Goal: Information Seeking & Learning: Compare options

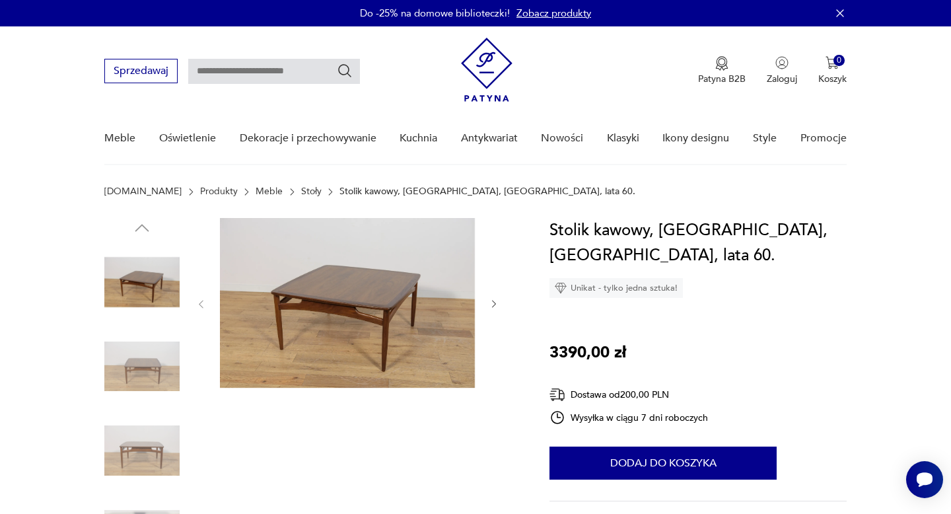
click at [493, 305] on icon "button" at bounding box center [494, 303] width 11 height 11
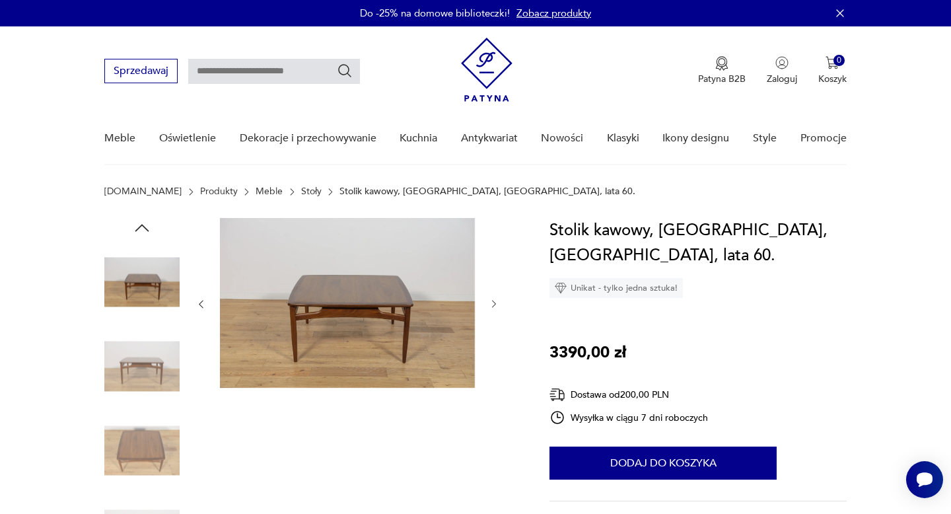
click at [493, 304] on icon "button" at bounding box center [494, 303] width 11 height 11
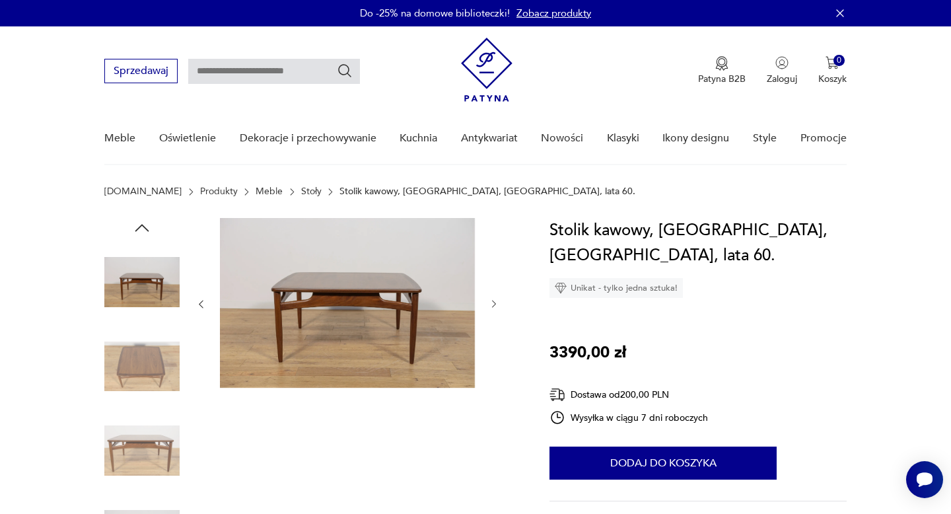
click at [493, 304] on icon "button" at bounding box center [494, 303] width 11 height 11
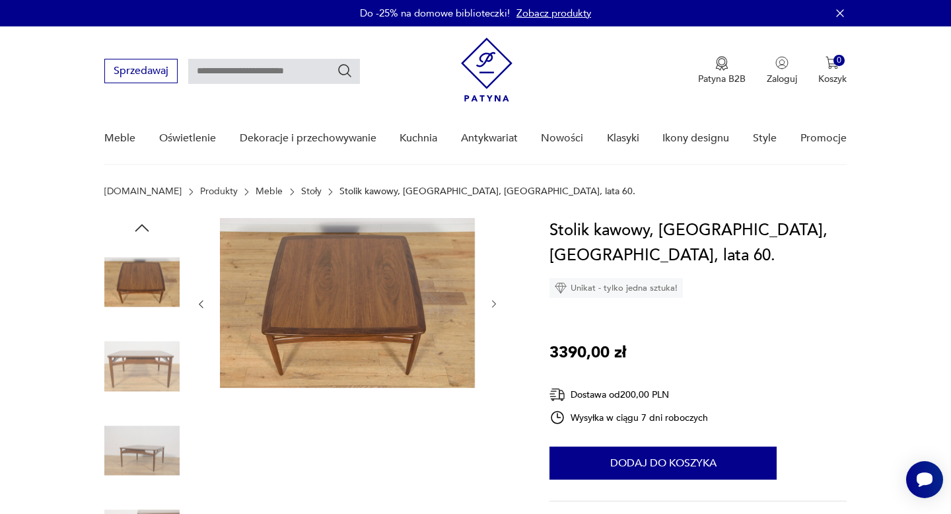
click at [493, 304] on icon "button" at bounding box center [494, 303] width 11 height 11
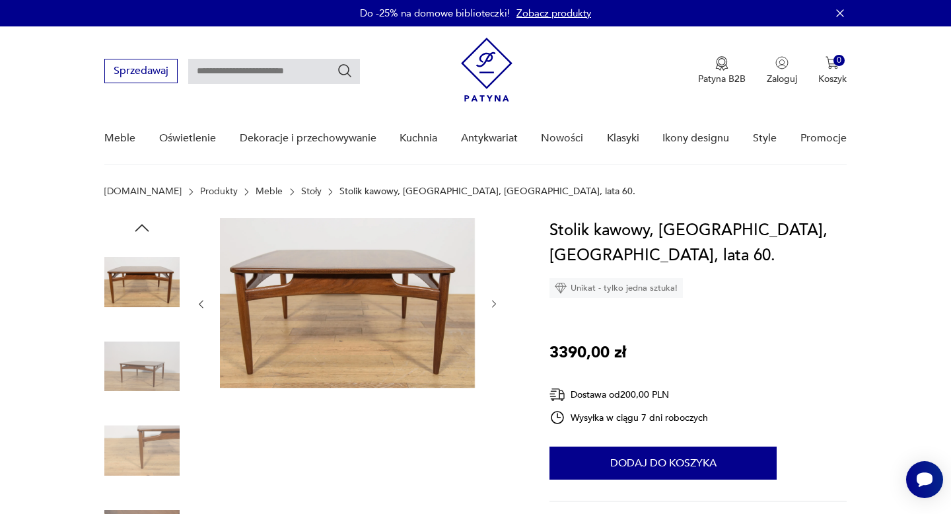
click at [493, 304] on icon "button" at bounding box center [494, 303] width 11 height 11
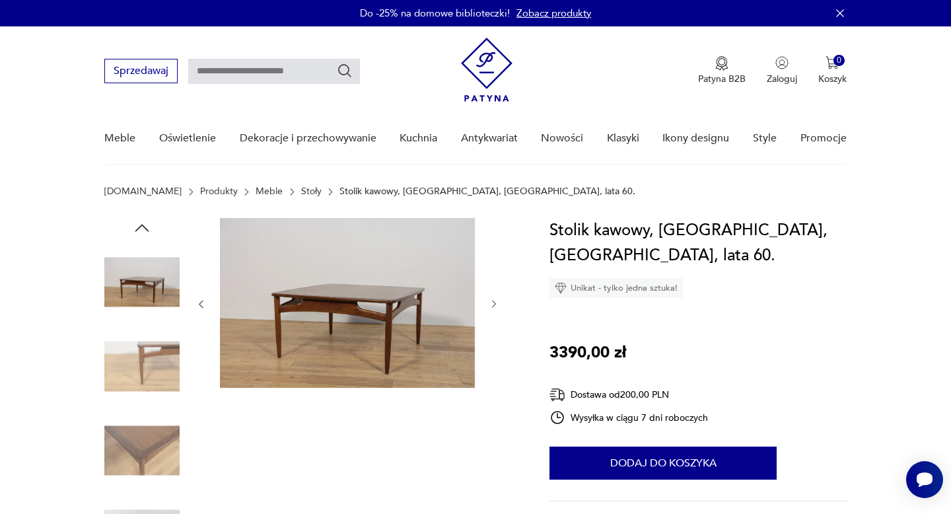
click at [493, 304] on icon "button" at bounding box center [494, 303] width 11 height 11
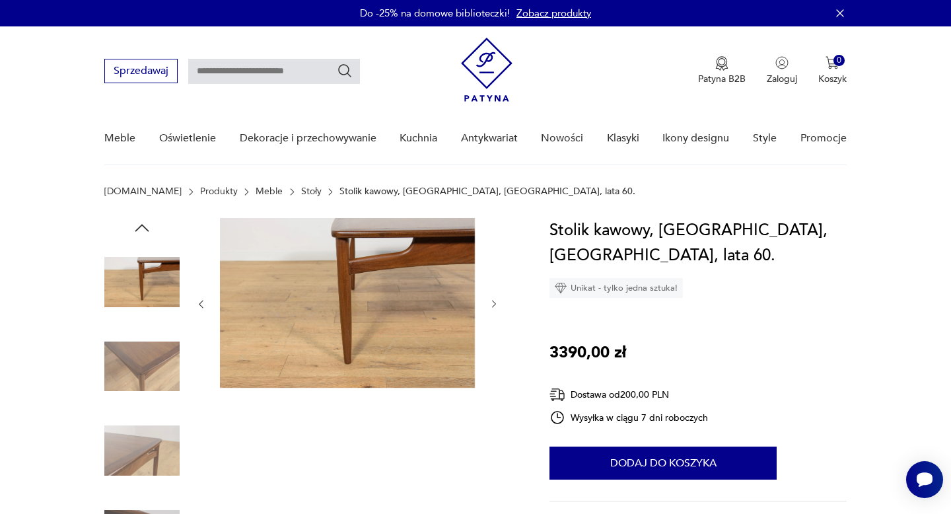
click at [493, 304] on icon "button" at bounding box center [494, 303] width 11 height 11
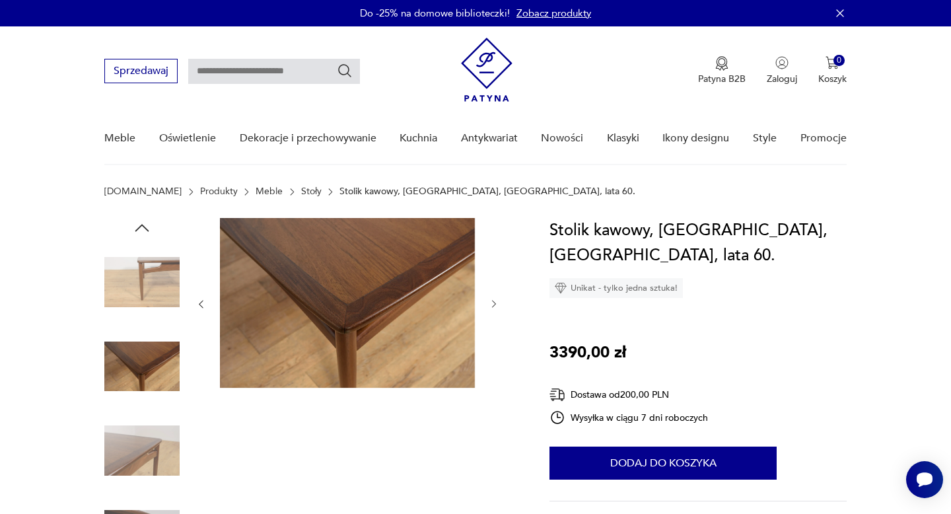
click at [493, 304] on icon "button" at bounding box center [494, 303] width 11 height 11
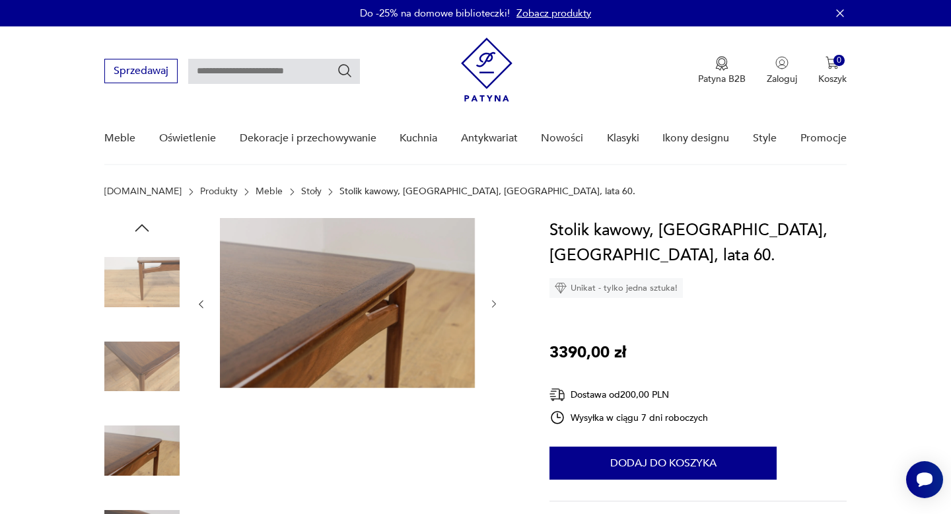
click at [493, 304] on icon "button" at bounding box center [494, 303] width 11 height 11
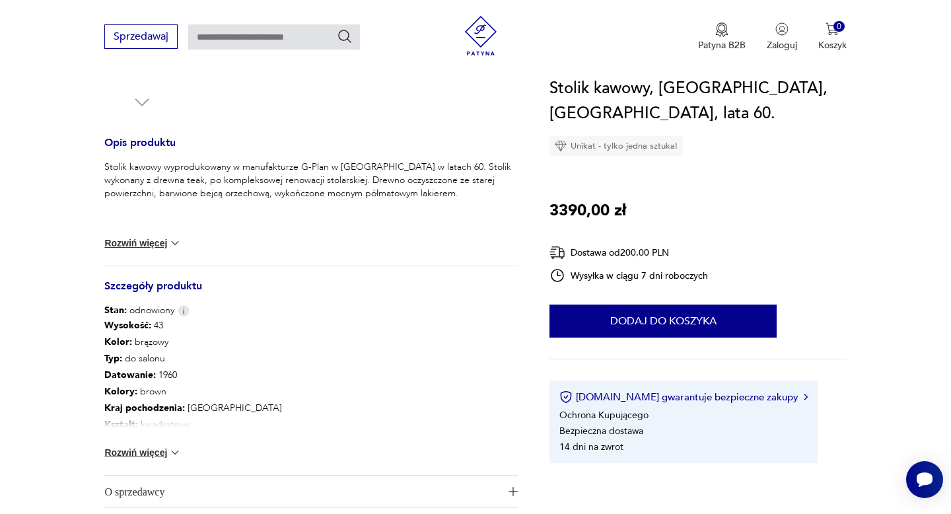
scroll to position [497, 0]
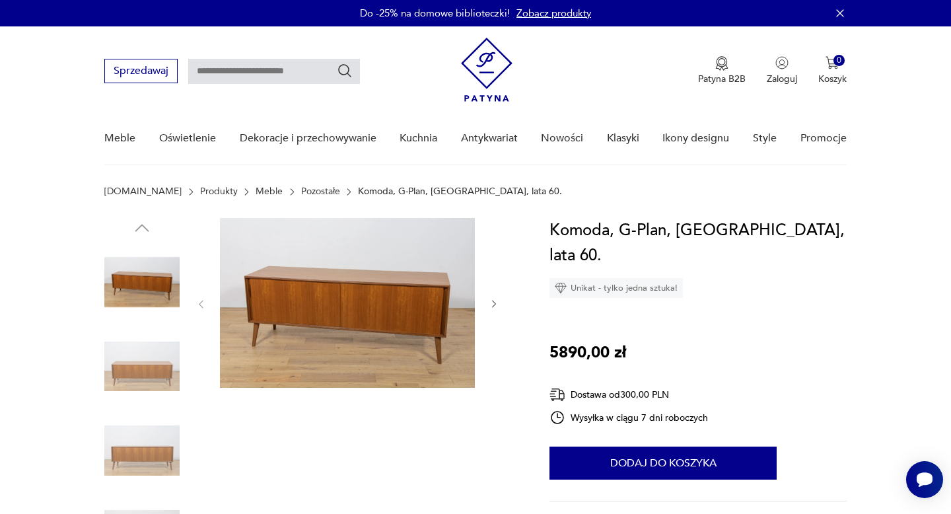
click at [493, 302] on icon "button" at bounding box center [494, 304] width 4 height 8
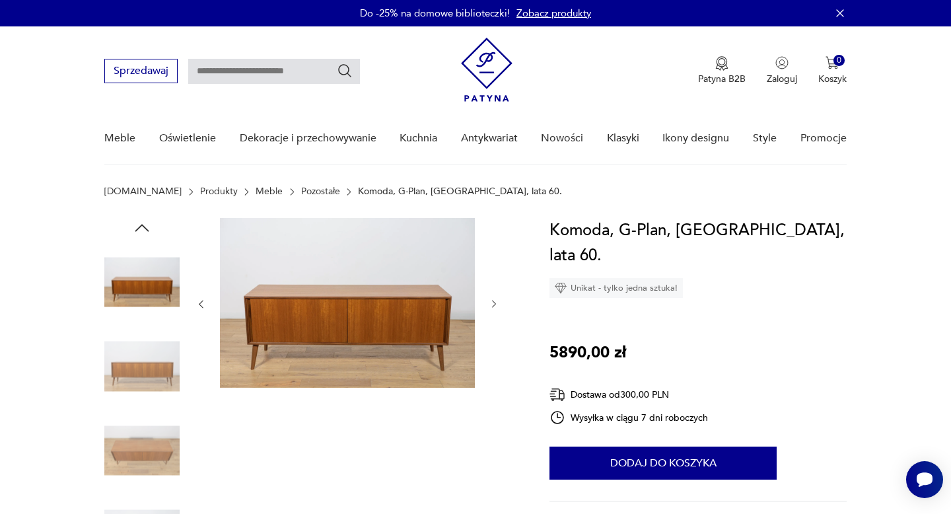
click at [493, 302] on icon "button" at bounding box center [494, 304] width 4 height 8
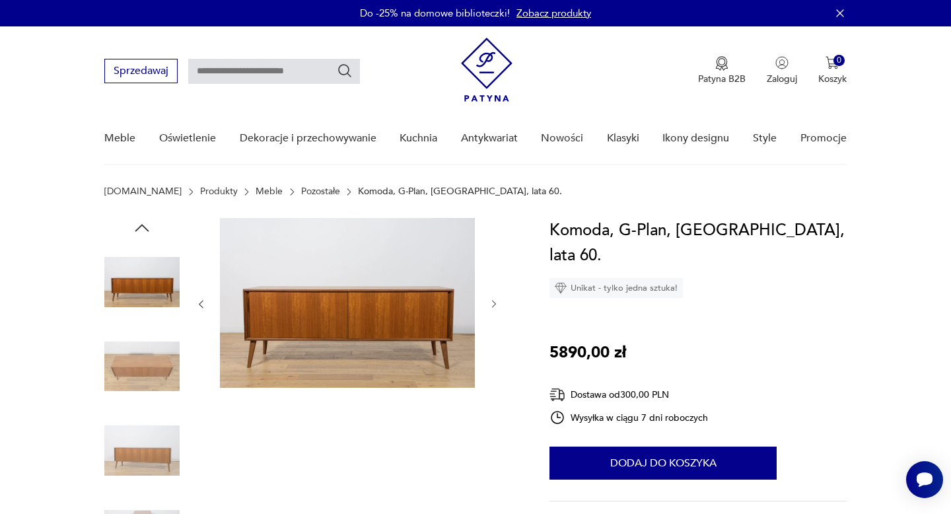
click at [493, 302] on icon "button" at bounding box center [494, 304] width 4 height 8
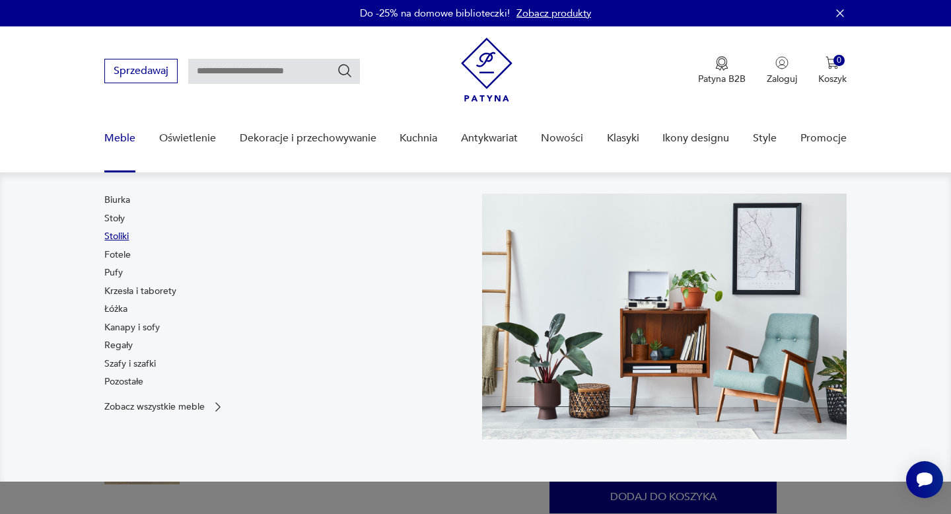
click at [124, 234] on link "Stoliki" at bounding box center [116, 236] width 24 height 13
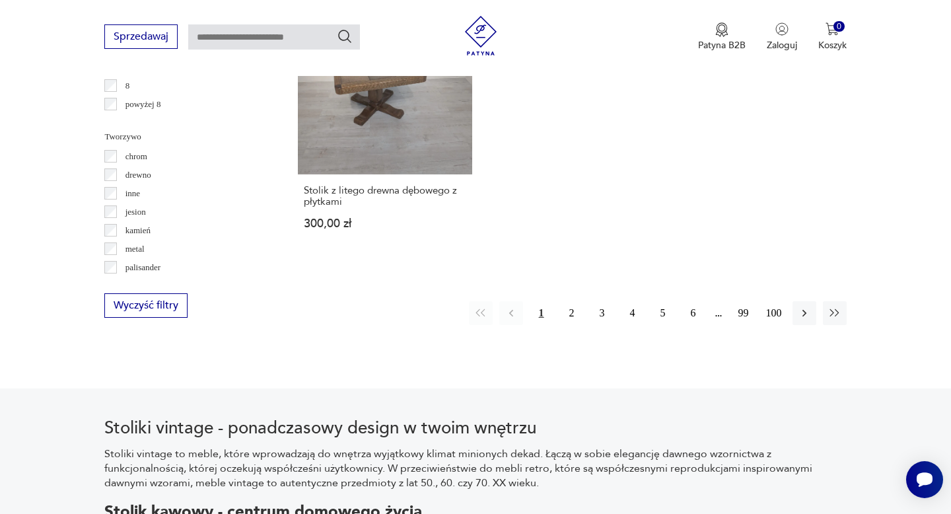
scroll to position [2030, 0]
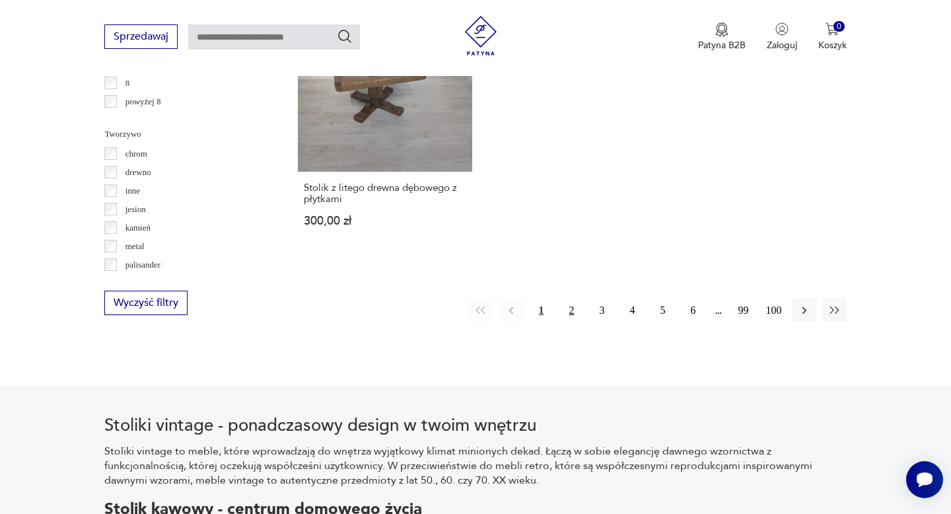
click at [570, 298] on button "2" at bounding box center [572, 310] width 24 height 24
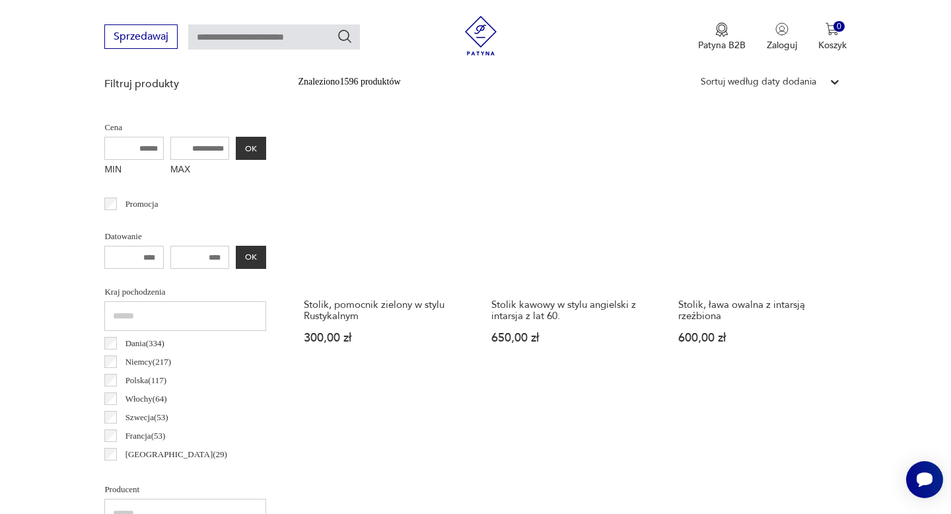
scroll to position [481, 0]
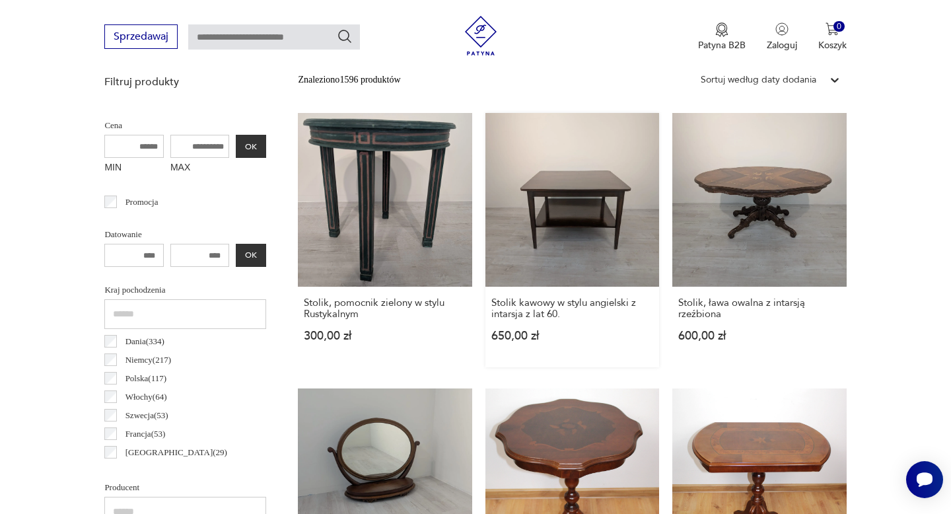
click at [571, 197] on link "Stolik kawowy w stylu angielski z intarsja z lat 60. 650,00 zł" at bounding box center [572, 240] width 174 height 254
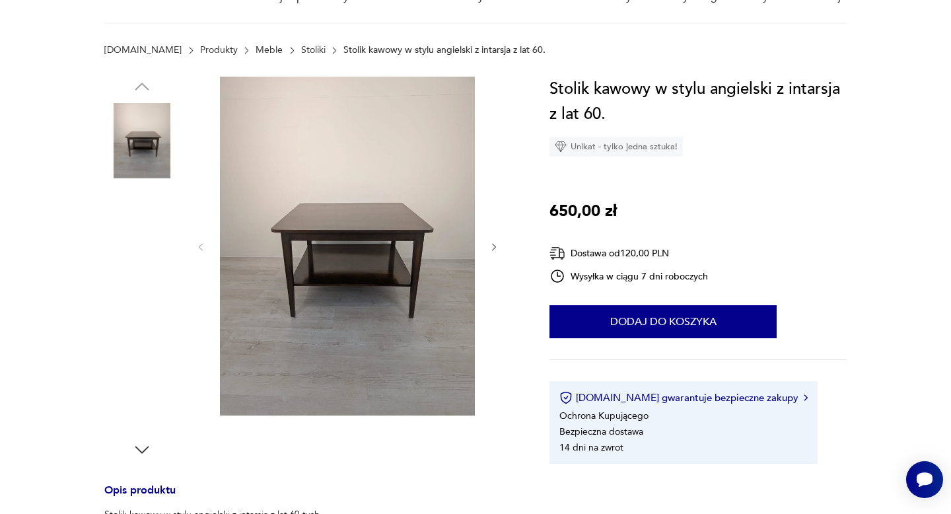
scroll to position [186, 0]
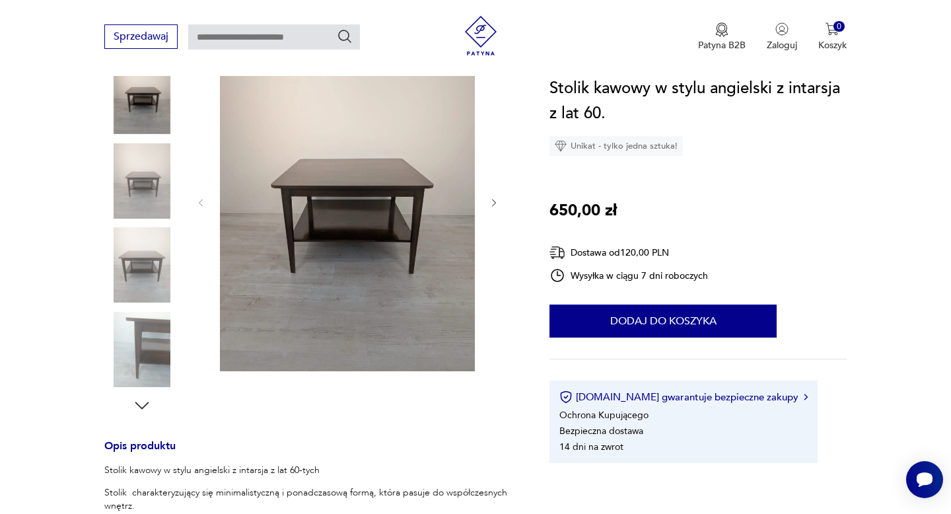
click at [493, 203] on icon "button" at bounding box center [494, 202] width 11 height 11
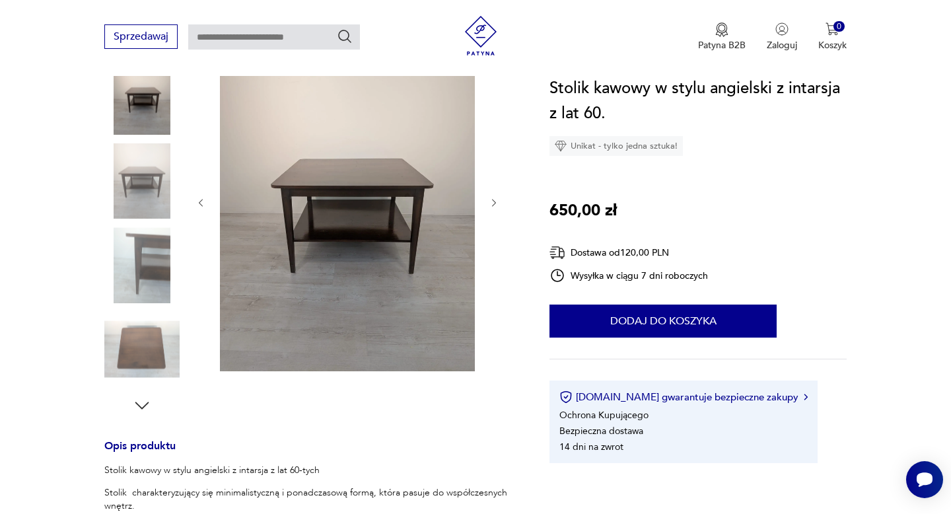
click at [493, 203] on icon "button" at bounding box center [494, 202] width 11 height 11
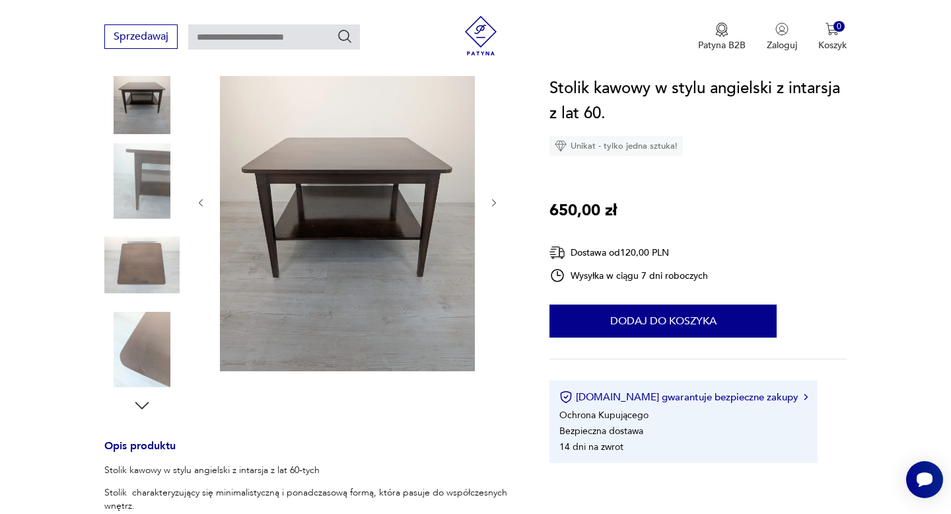
click at [493, 203] on icon "button" at bounding box center [494, 202] width 11 height 11
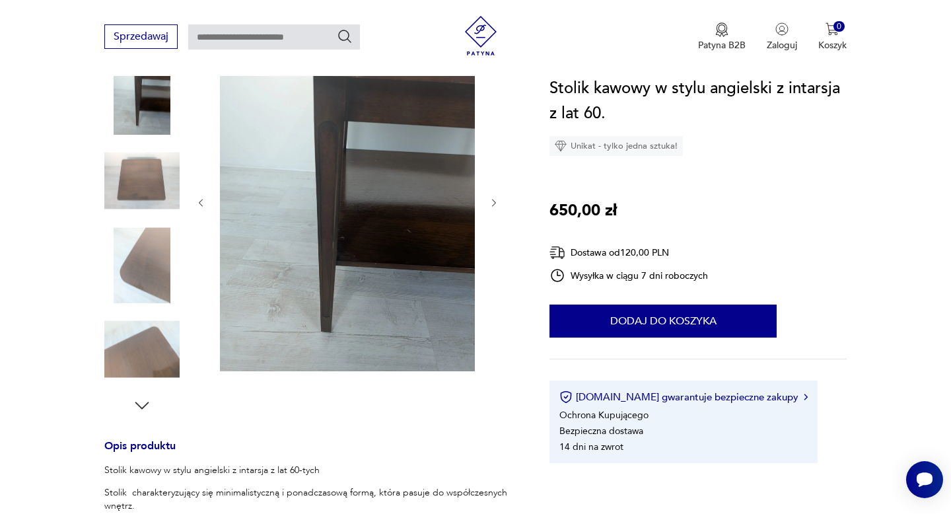
click at [493, 203] on icon "button" at bounding box center [494, 202] width 11 height 11
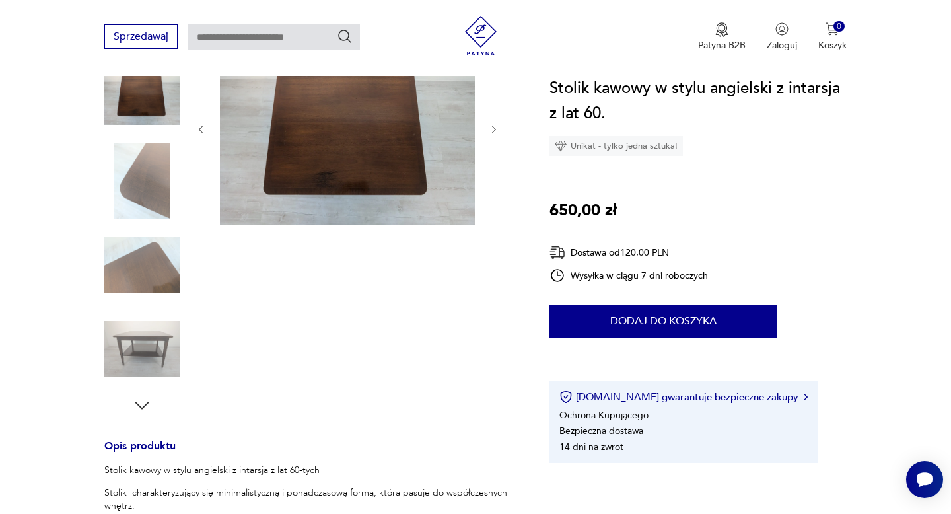
click at [493, 203] on div at bounding box center [347, 129] width 304 height 194
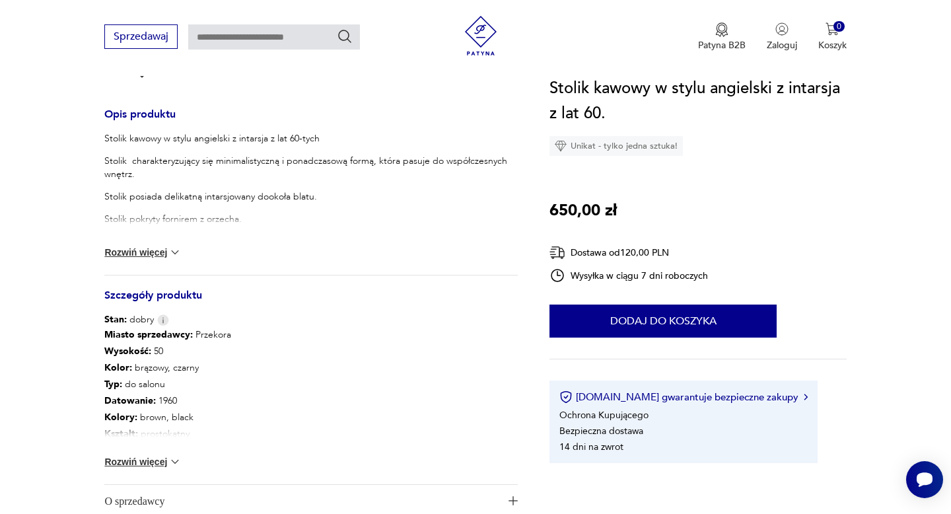
scroll to position [518, 0]
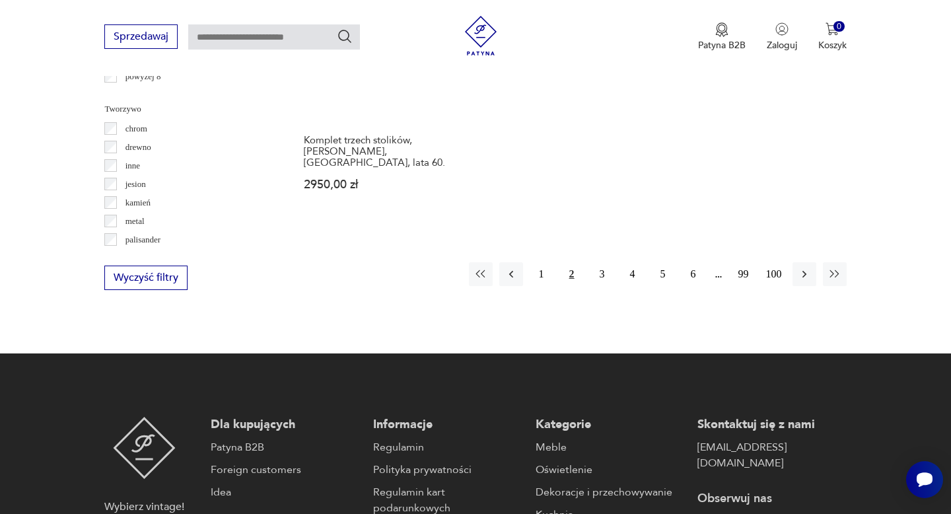
scroll to position [2069, 0]
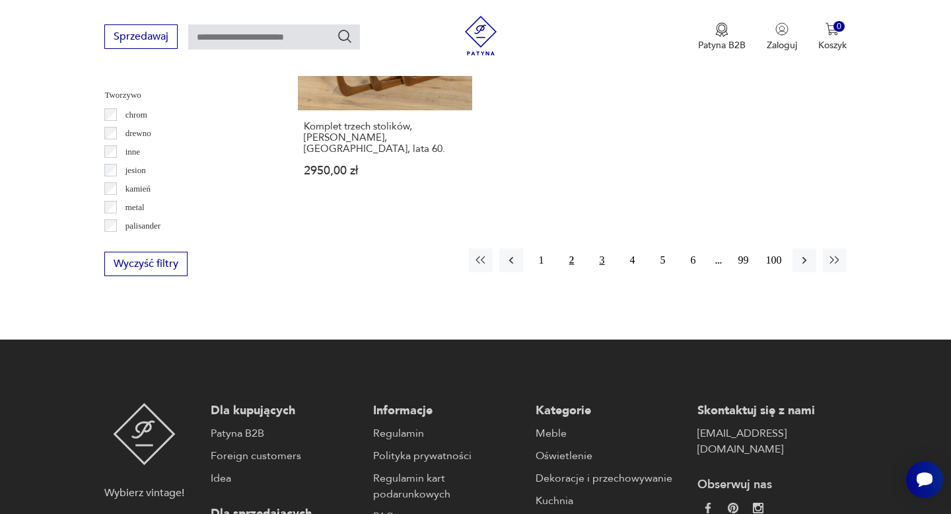
click at [601, 248] on button "3" at bounding box center [602, 260] width 24 height 24
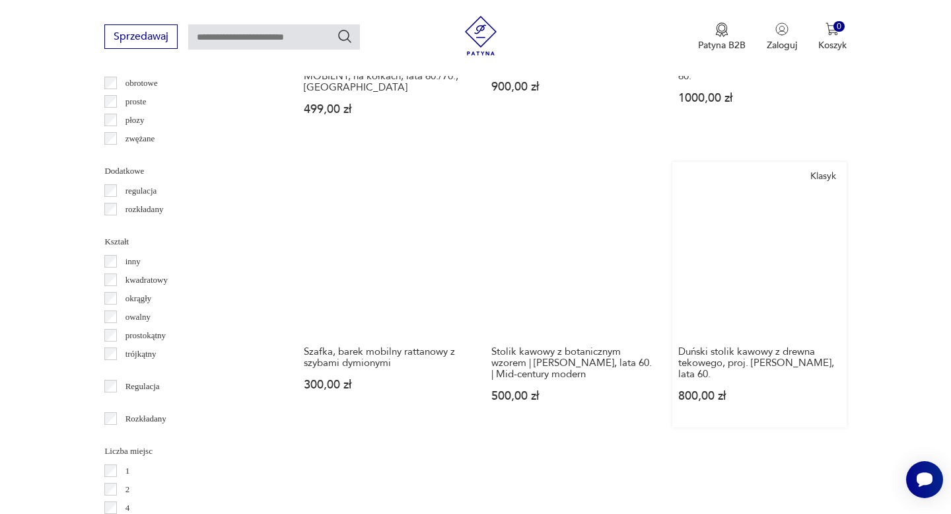
scroll to position [1585, 0]
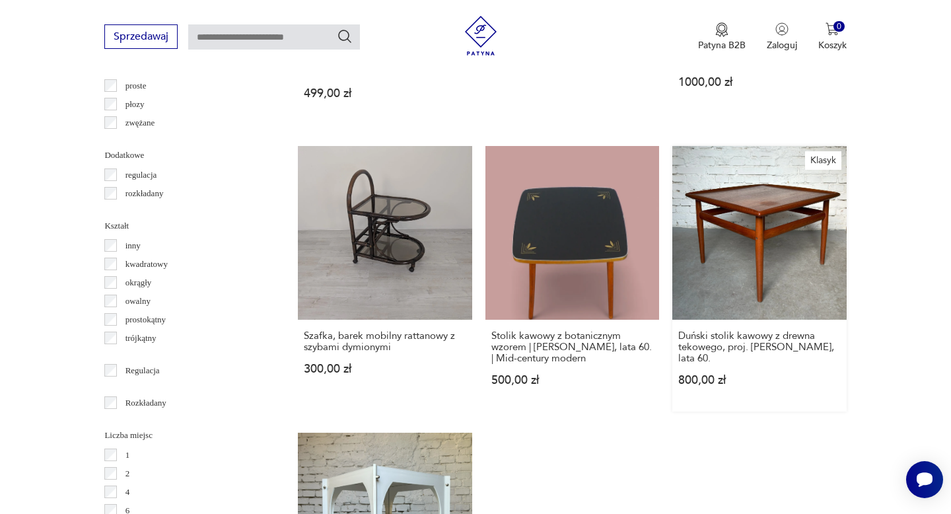
click at [773, 211] on link "Klasyk Duński stolik kawowy z drewna tekowego, proj. [PERSON_NAME], lata 60. 80…" at bounding box center [759, 278] width 174 height 265
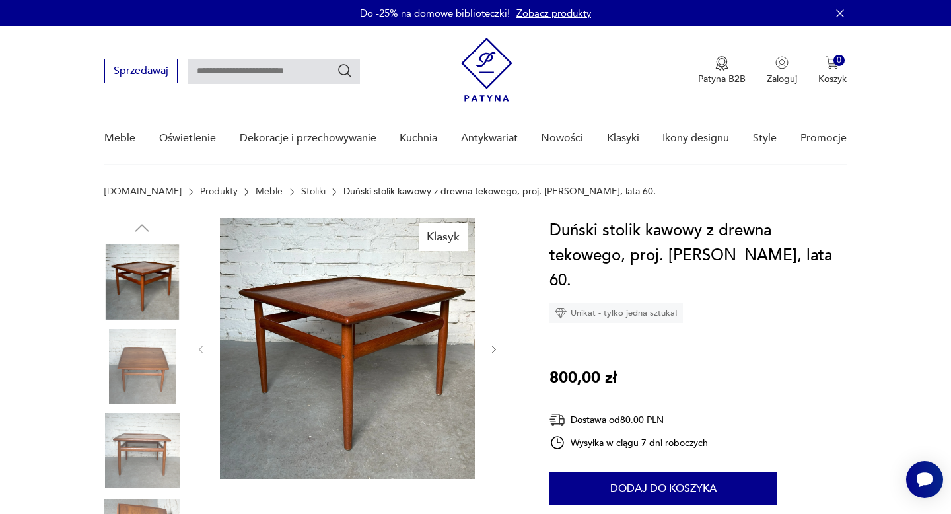
click at [489, 349] on icon "button" at bounding box center [494, 349] width 11 height 11
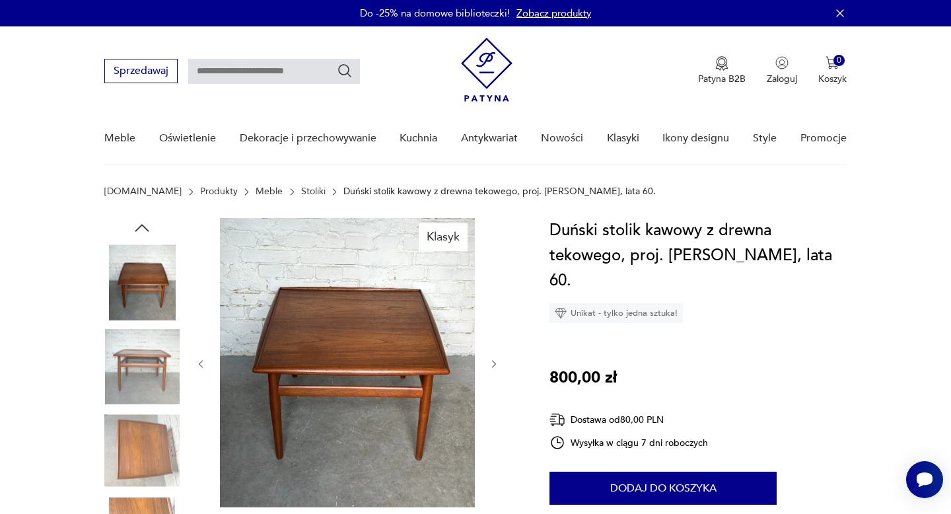
click at [489, 349] on div at bounding box center [347, 364] width 304 height 292
click at [494, 349] on div at bounding box center [347, 364] width 304 height 292
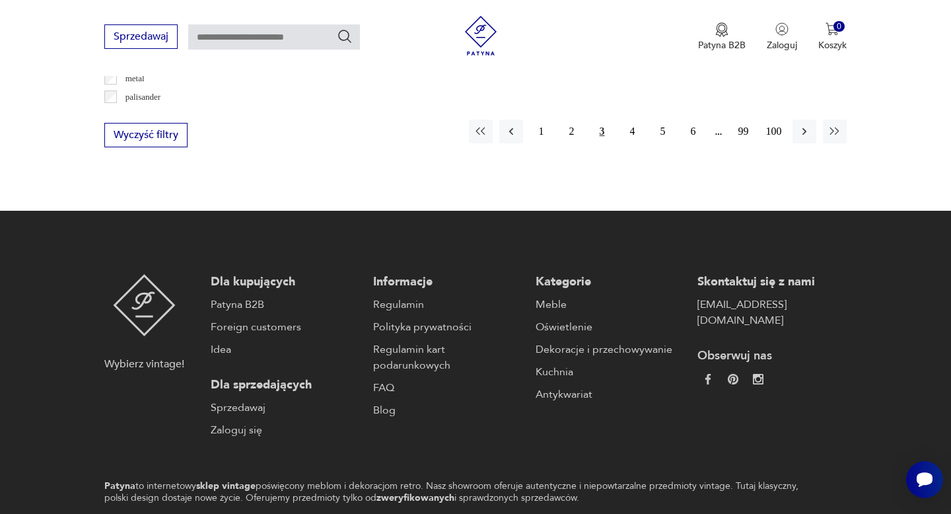
scroll to position [2280, 0]
